Goal: Information Seeking & Learning: Learn about a topic

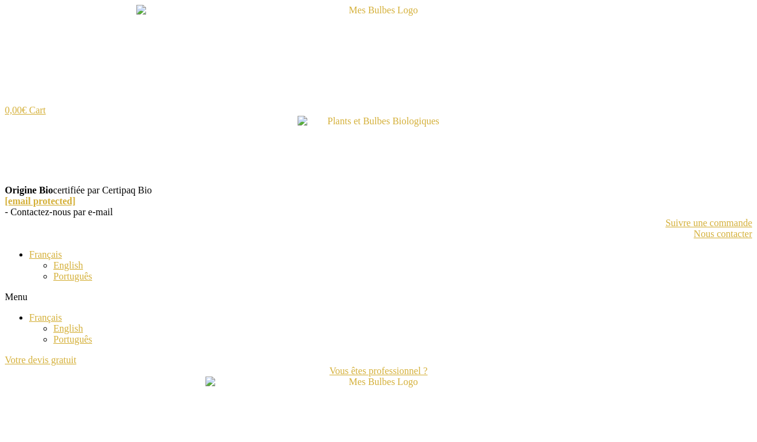
click at [36, 318] on span "Français" at bounding box center [45, 317] width 33 height 10
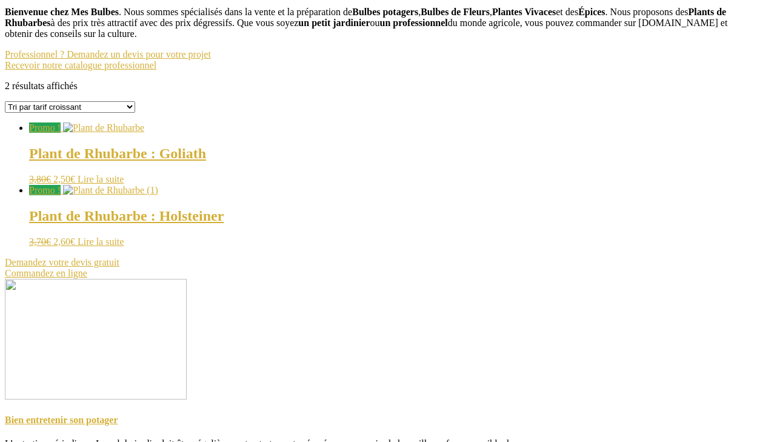
scroll to position [1394, 0]
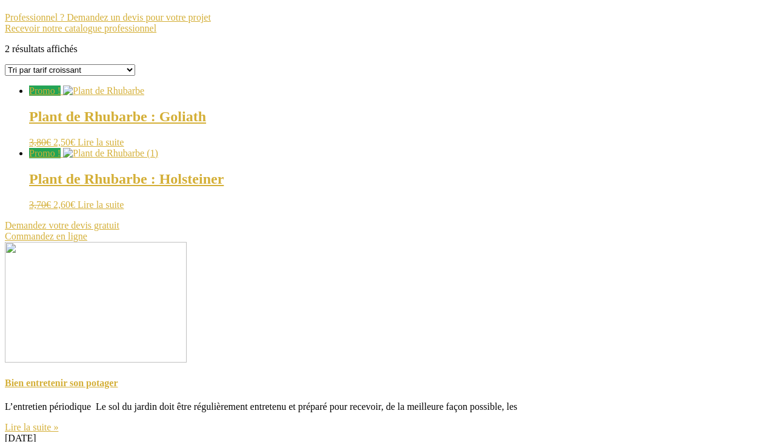
click at [119, 144] on link "Lire la suite" at bounding box center [101, 142] width 46 height 10
